Goal: Task Accomplishment & Management: Use online tool/utility

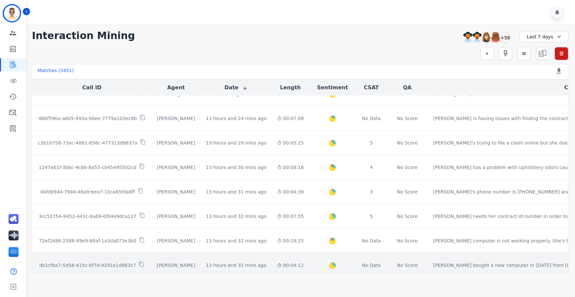
scroll to position [332, 0]
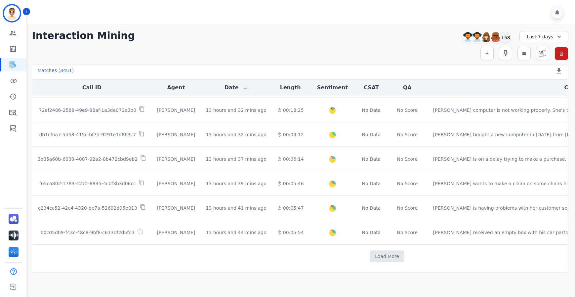
click at [346, 46] on div "**********" at bounding box center [300, 148] width 550 height 248
